Goal: Information Seeking & Learning: Learn about a topic

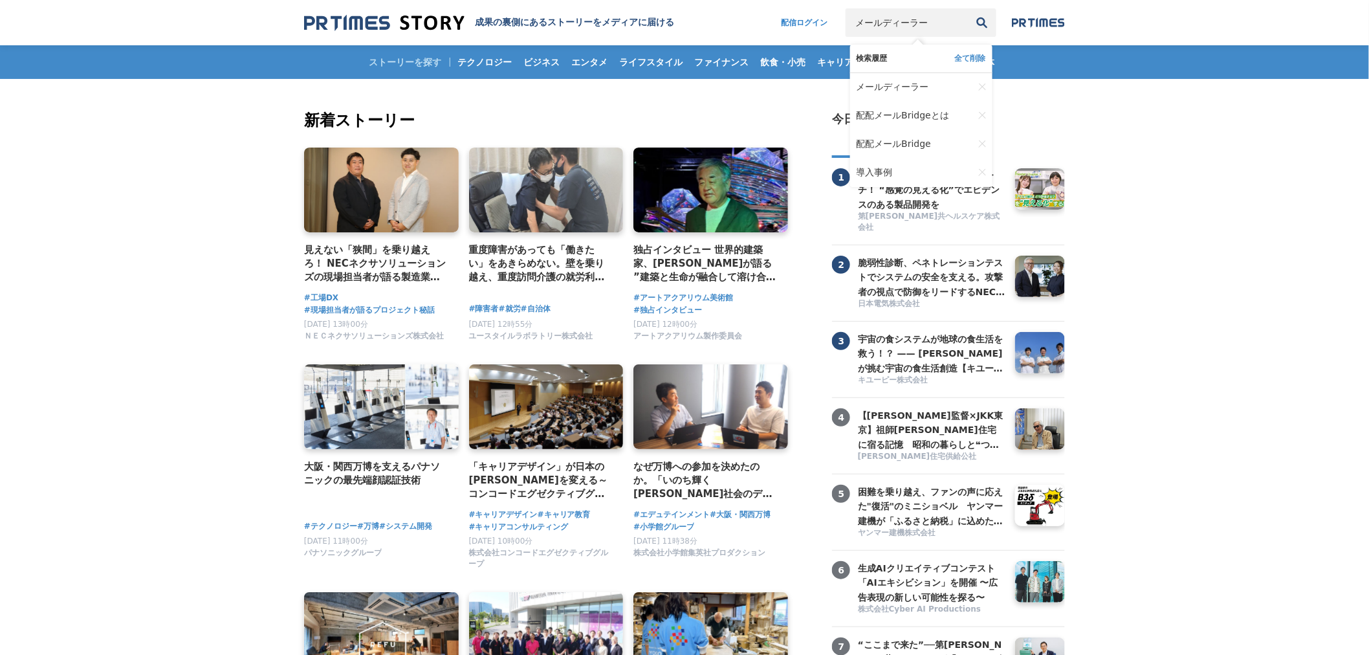
type input "メールディーラー"
click at [968, 8] on button "検索" at bounding box center [982, 22] width 28 height 28
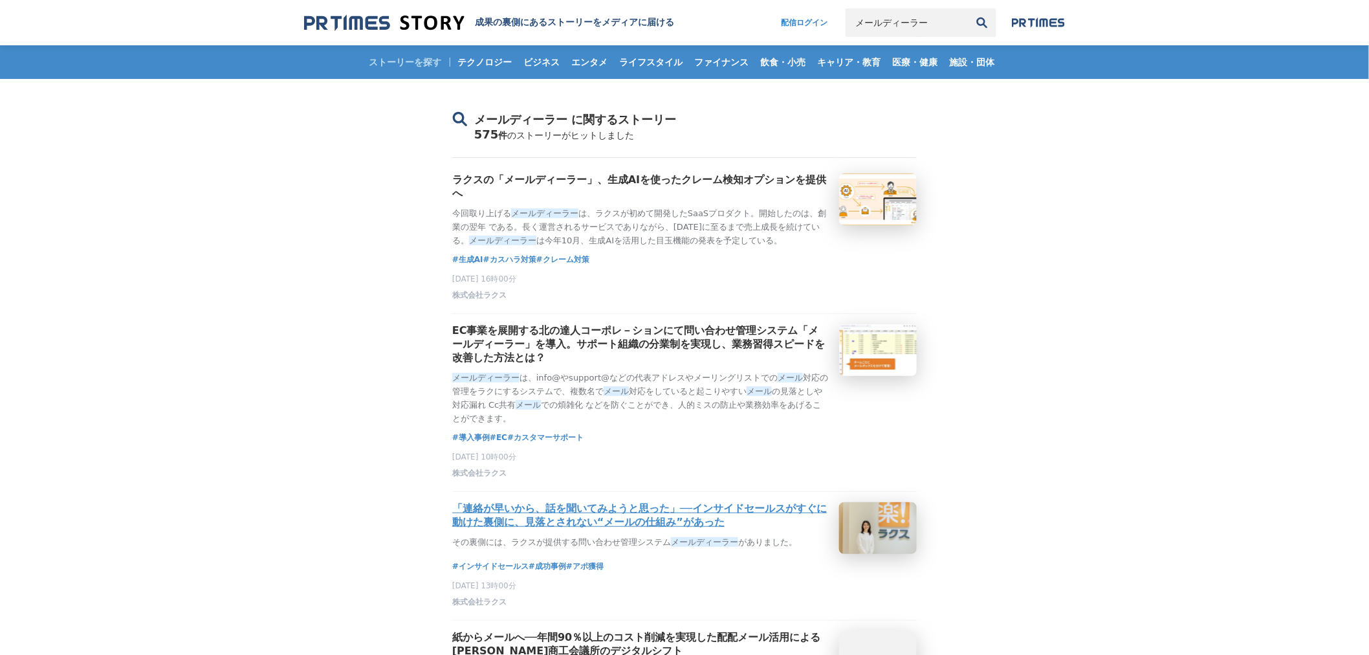
scroll to position [72, 0]
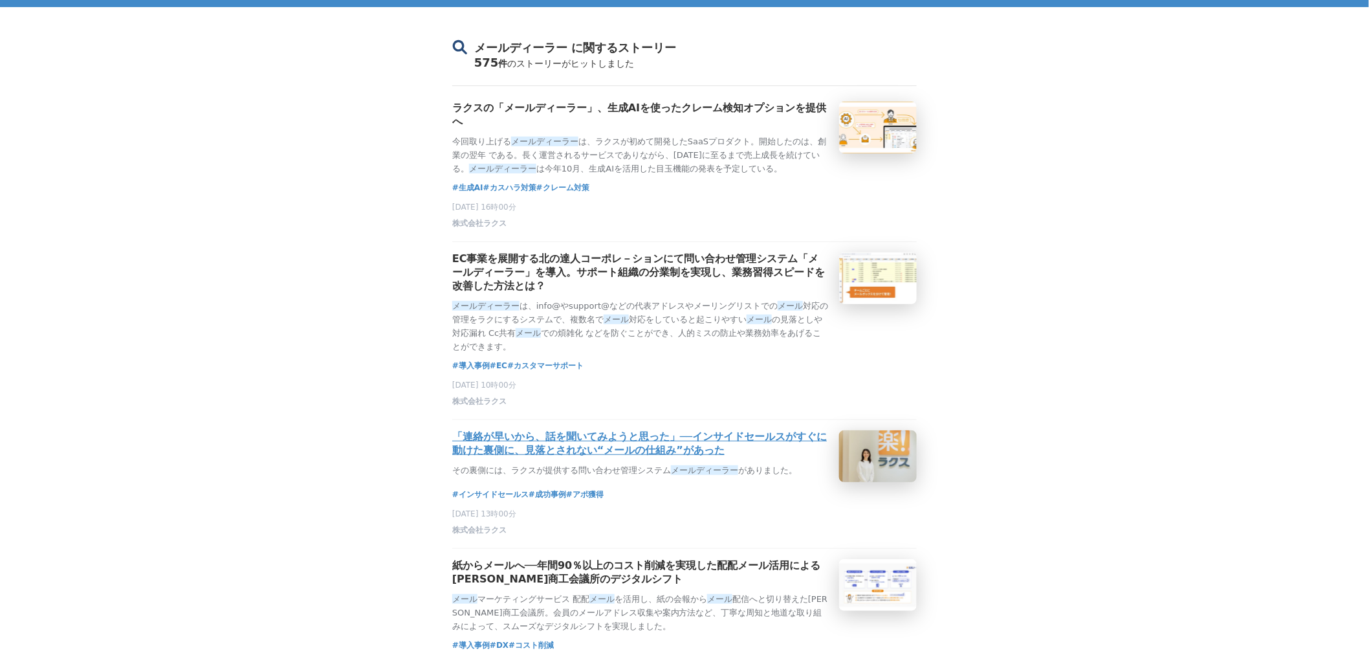
click at [644, 457] on h3 "「連絡が早いから、話を聞いてみようと思った」──インサイドセールスがすぐに動けた裏側に、見落とされない“メールの仕組み”があった" at bounding box center [640, 443] width 377 height 27
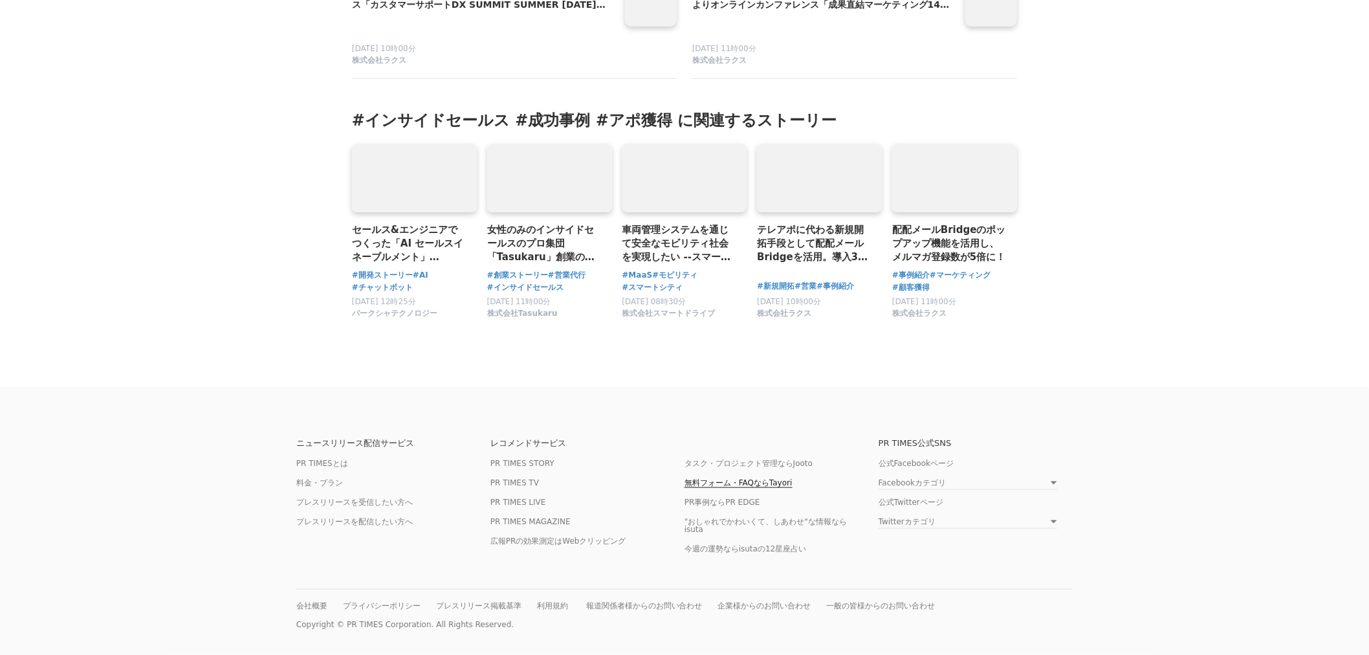
drag, startPoint x: 754, startPoint y: 175, endPoint x: 704, endPoint y: 474, distance: 303.2
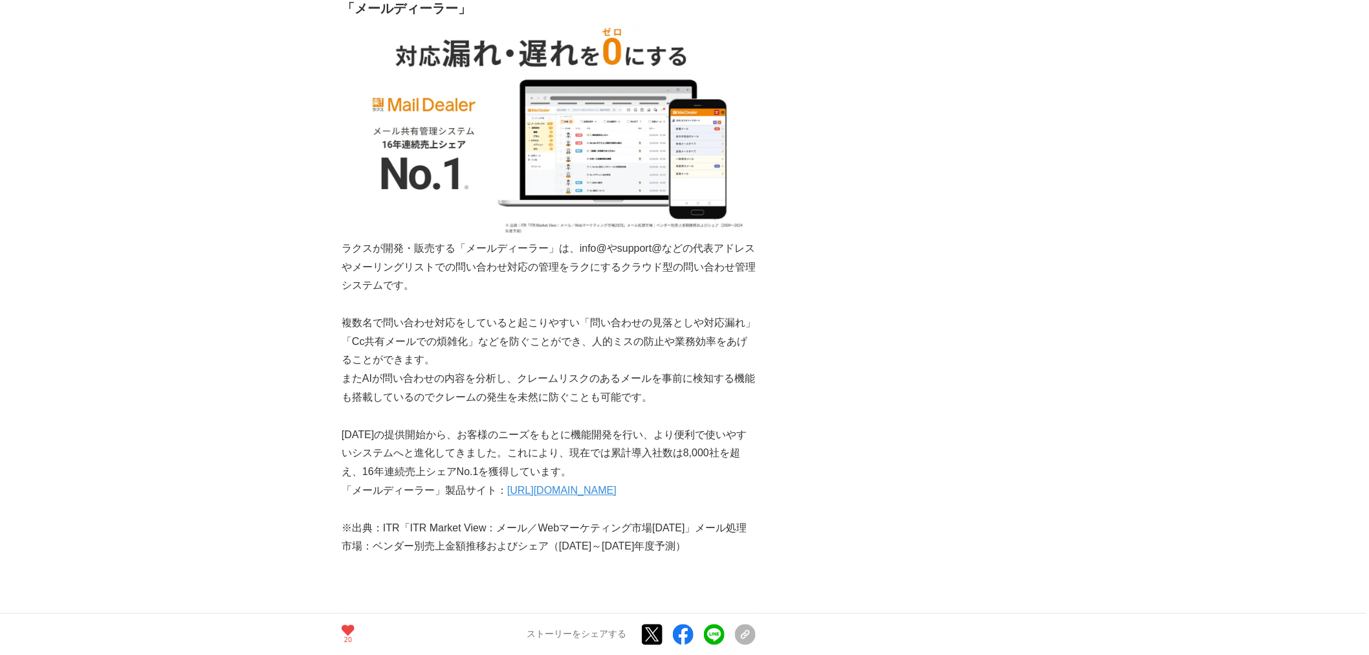
scroll to position [4963, 0]
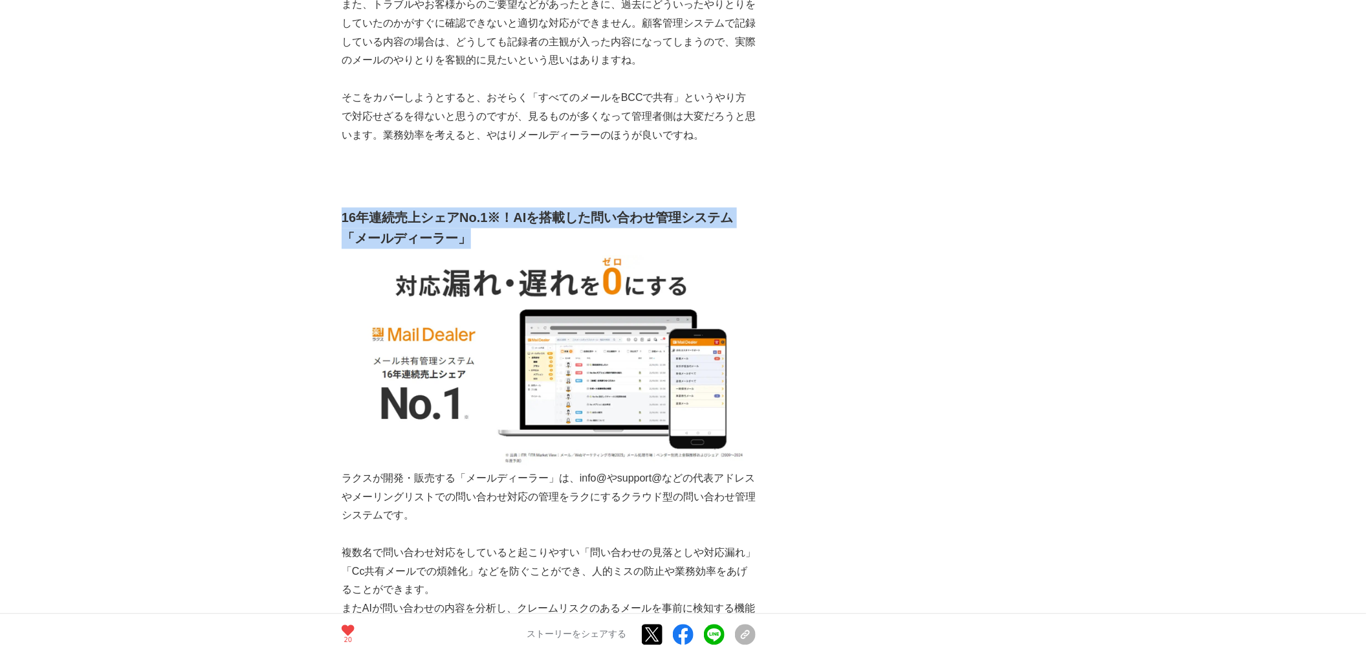
drag, startPoint x: 344, startPoint y: 217, endPoint x: 483, endPoint y: 243, distance: 142.1
click at [483, 243] on h2 "16年連続売上シェアNo.1※！AIを搭載した問い合わせ管理システム「メールディーラー」" at bounding box center [549, 228] width 414 height 41
copy h2 "16年連続売上シェアNo.1※！AIを搭載した問い合わせ管理システム「メールディーラー」"
click at [578, 351] on img at bounding box center [549, 363] width 414 height 214
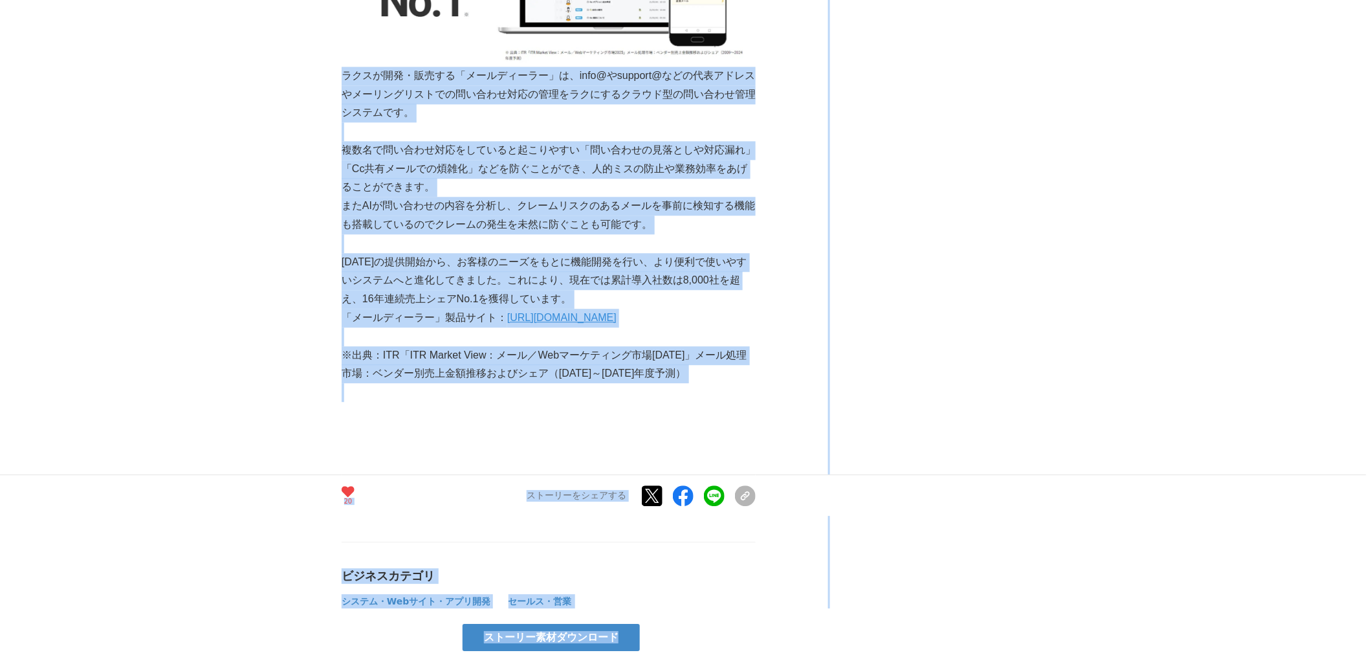
scroll to position [5405, 0]
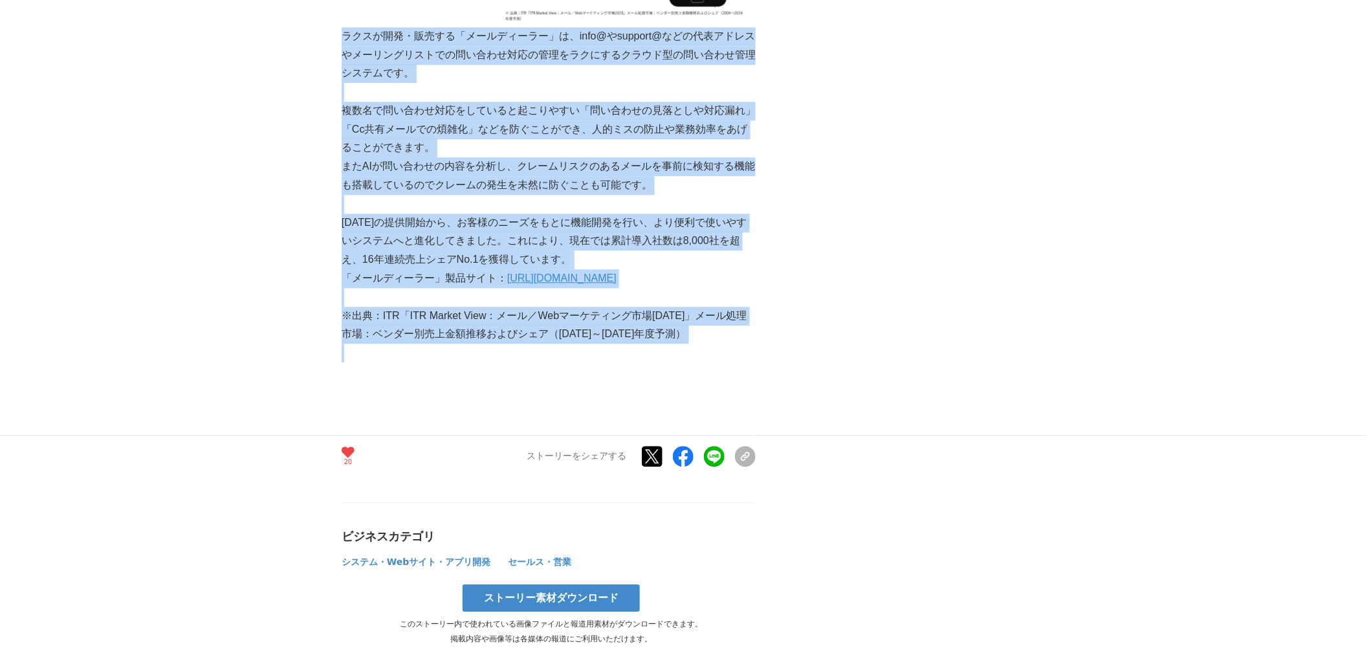
drag, startPoint x: 343, startPoint y: 336, endPoint x: 709, endPoint y: 351, distance: 366.5
copy div "loremi・dolo「sitametc」a、elit@seddoeiu@temporincididuntutlaboreetdoloremagnaaliqu…"
